Goal: Find contact information: Find contact information

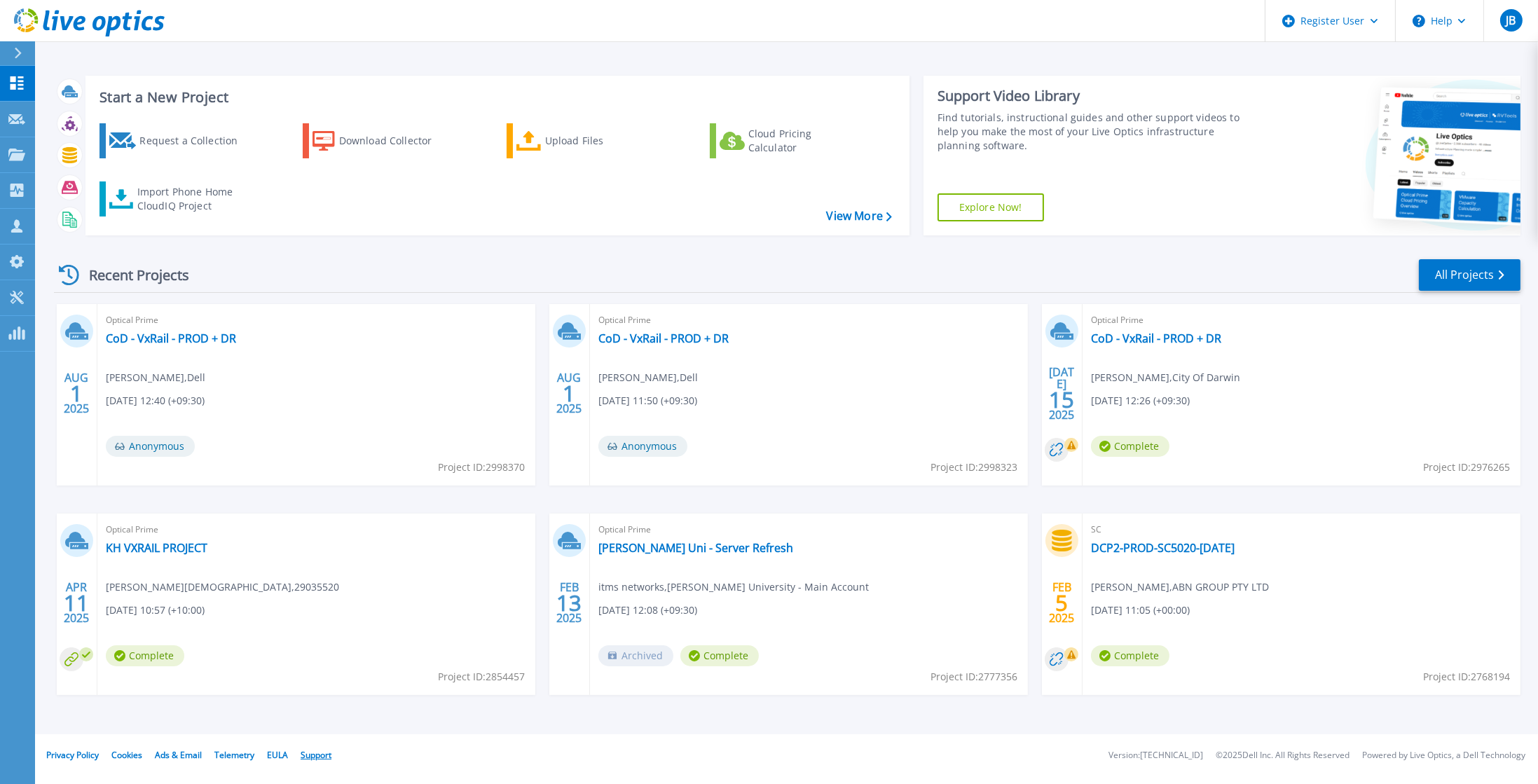
click at [317, 753] on link "Support" at bounding box center [316, 754] width 31 height 12
click at [1469, 19] on button "Help" at bounding box center [1440, 21] width 87 height 42
click at [1468, 101] on link "Contact Support" at bounding box center [1474, 95] width 156 height 34
click at [23, 303] on icon at bounding box center [16, 297] width 13 height 13
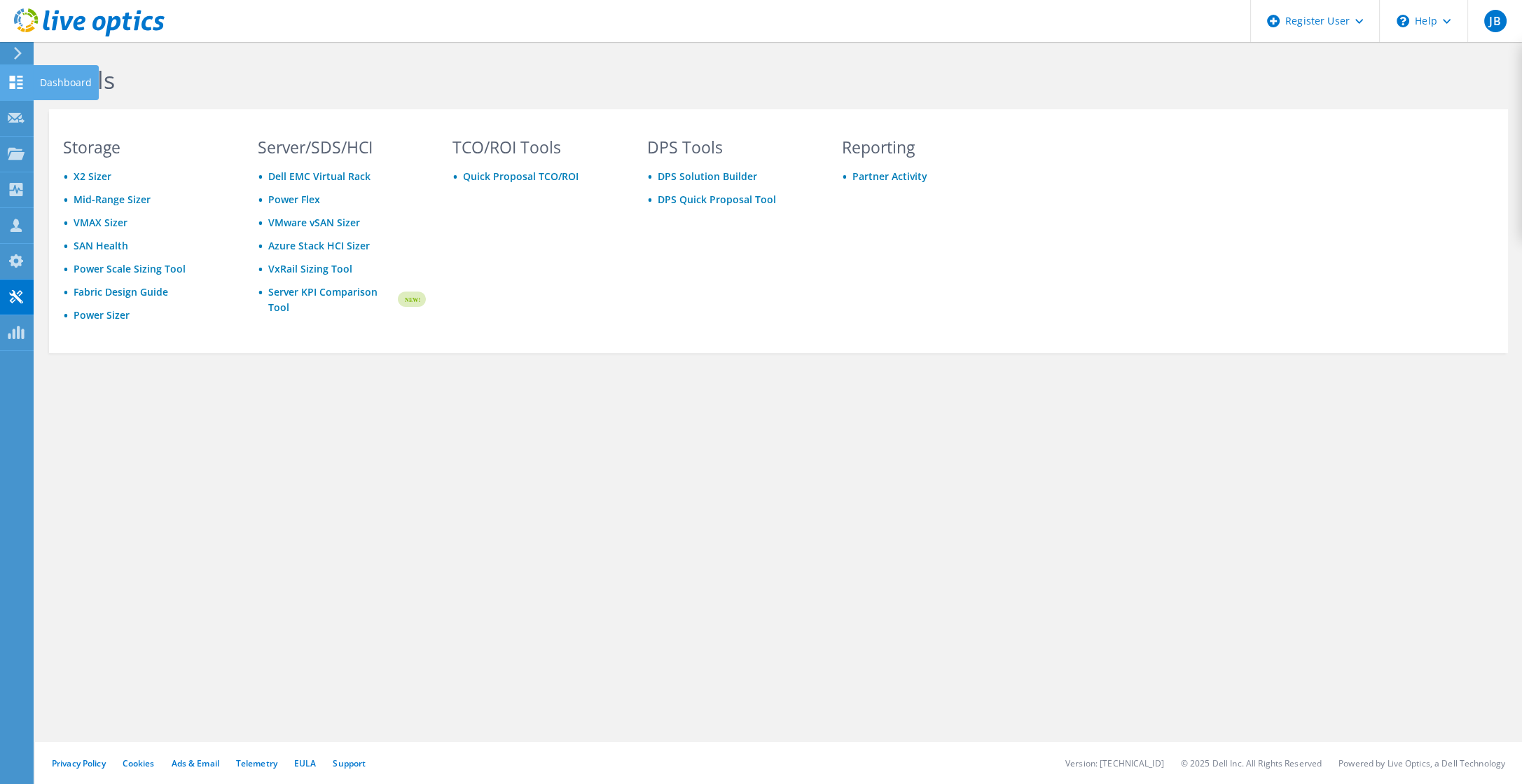
click at [16, 78] on icon at bounding box center [16, 83] width 17 height 13
